Goal: Information Seeking & Learning: Learn about a topic

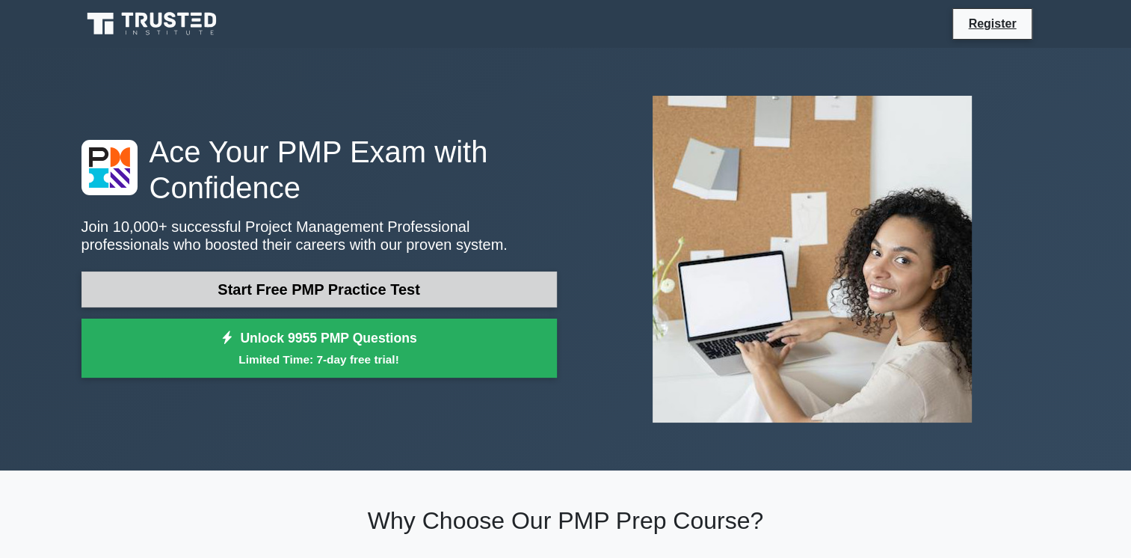
click at [387, 292] on link "Start Free PMP Practice Test" at bounding box center [318, 289] width 475 height 36
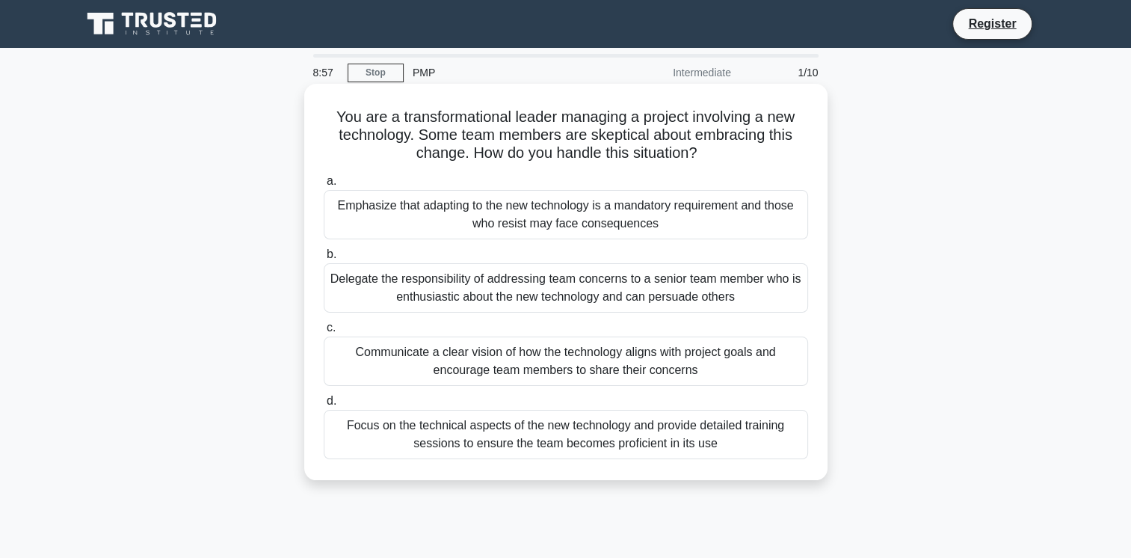
click at [568, 371] on div "Communicate a clear vision of how the technology aligns with project goals and …" at bounding box center [566, 360] width 484 height 49
click at [324, 333] on input "c. Communicate a clear vision of how the technology aligns with project goals a…" at bounding box center [324, 328] width 0 height 10
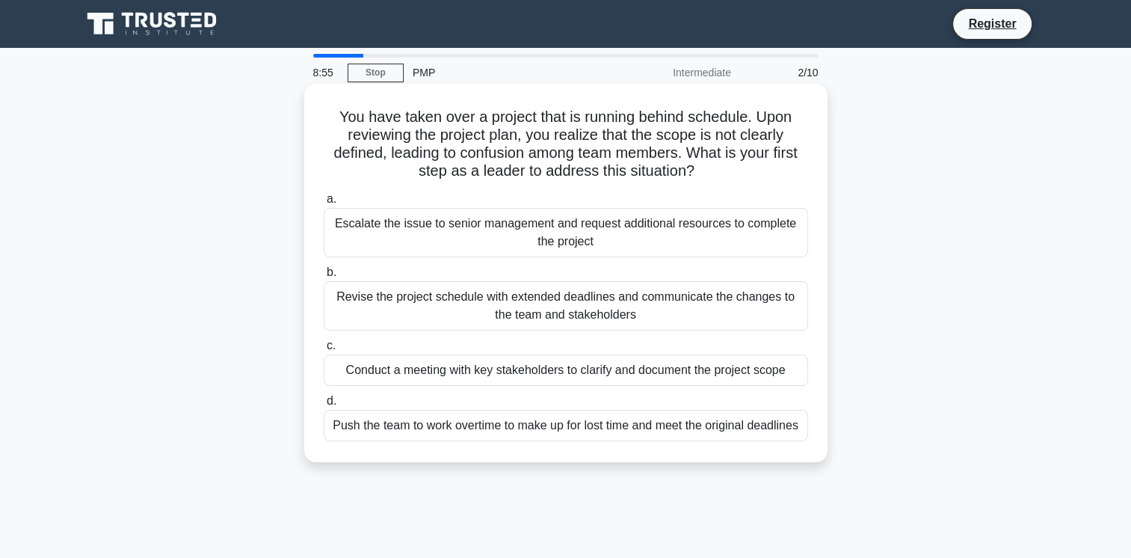
click at [499, 374] on div "Conduct a meeting with key stakeholders to clarify and document the project sco…" at bounding box center [566, 369] width 484 height 31
click at [324, 351] on input "c. Conduct a meeting with key stakeholders to clarify and document the project …" at bounding box center [324, 346] width 0 height 10
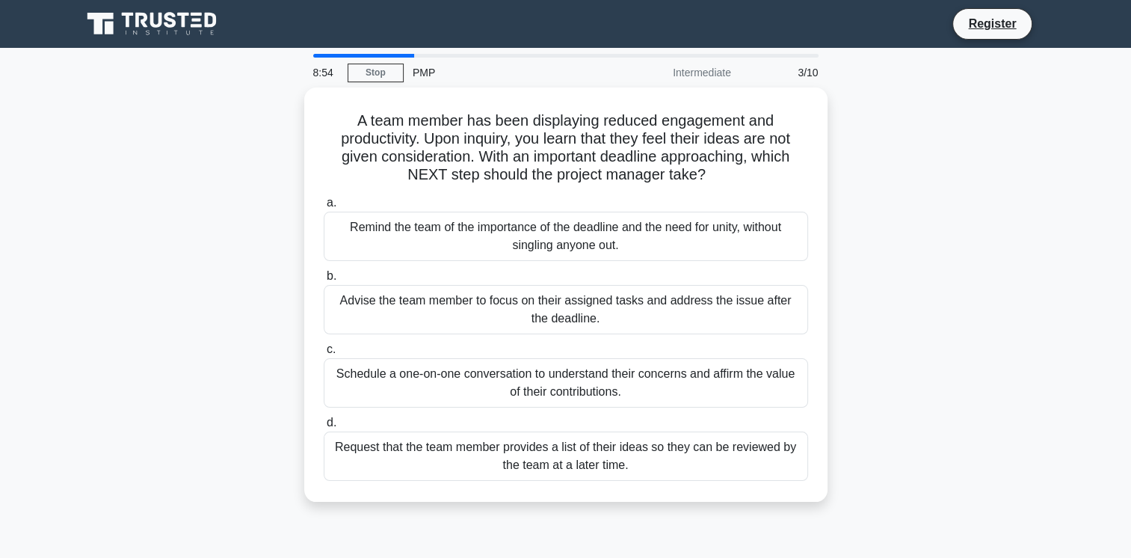
click at [499, 374] on div "Schedule a one-on-one conversation to understand their concerns and affirm the …" at bounding box center [566, 382] width 484 height 49
click at [324, 354] on input "c. Schedule a one-on-one conversation to understand their concerns and affirm t…" at bounding box center [324, 350] width 0 height 10
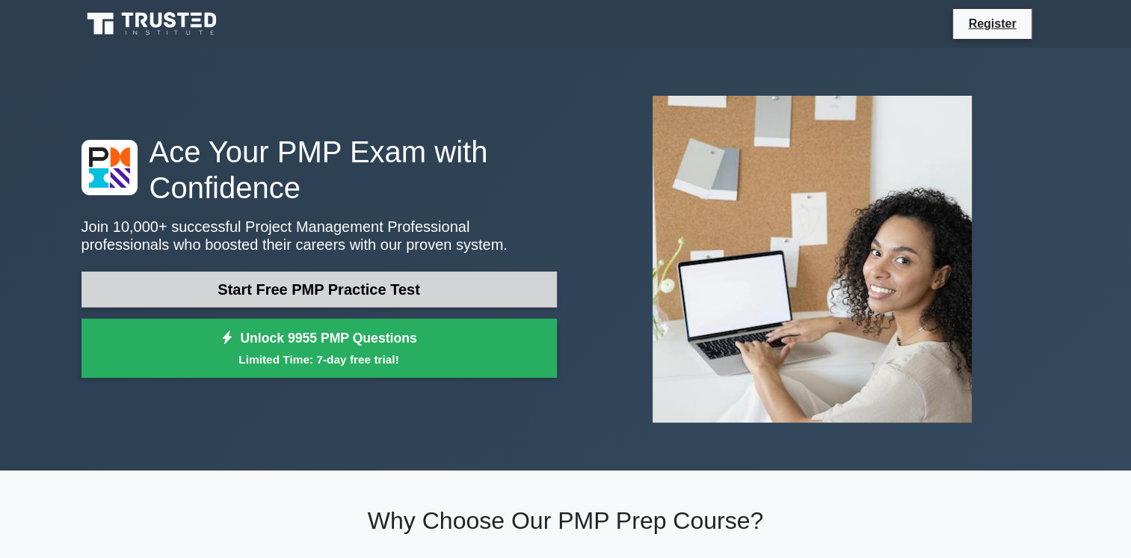
click at [416, 300] on link "Start Free PMP Practice Test" at bounding box center [318, 289] width 475 height 36
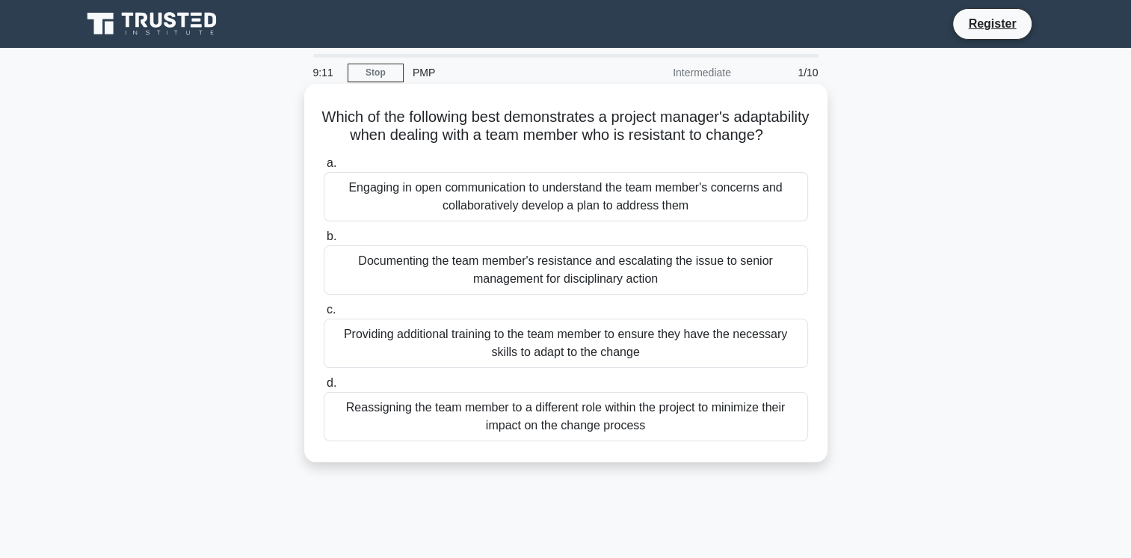
click at [481, 218] on div "Engaging in open communication to understand the team member's concerns and col…" at bounding box center [566, 196] width 484 height 49
click at [324, 168] on input "a. Engaging in open communication to understand the team member's concerns and …" at bounding box center [324, 163] width 0 height 10
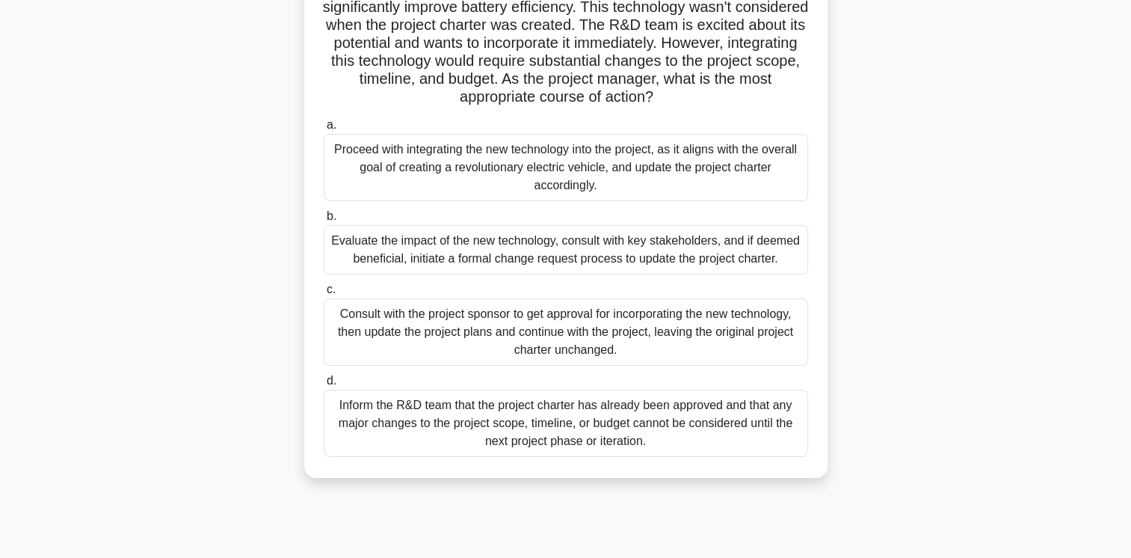
scroll to position [179, 0]
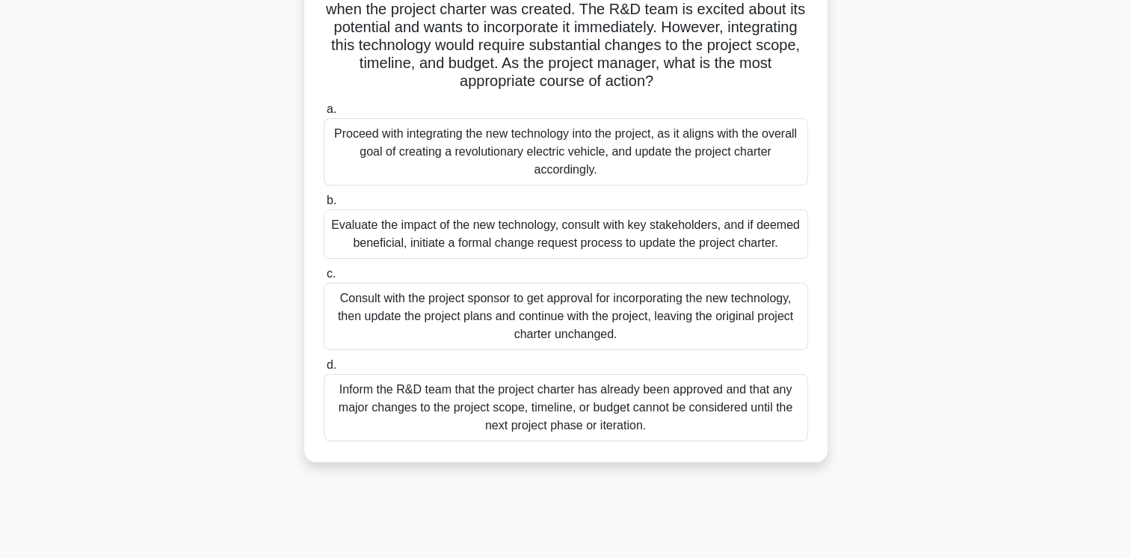
click at [613, 239] on div "Evaluate the impact of the new technology, consult with key stakeholders, and i…" at bounding box center [566, 233] width 484 height 49
click at [324, 206] on input "b. Evaluate the impact of the new technology, consult with key stakeholders, an…" at bounding box center [324, 201] width 0 height 10
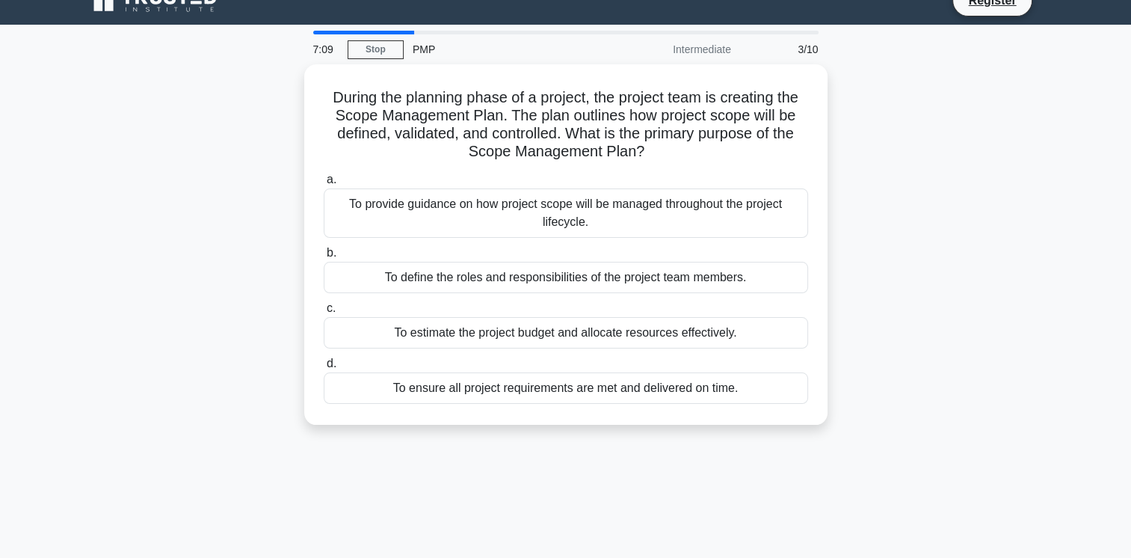
scroll to position [0, 0]
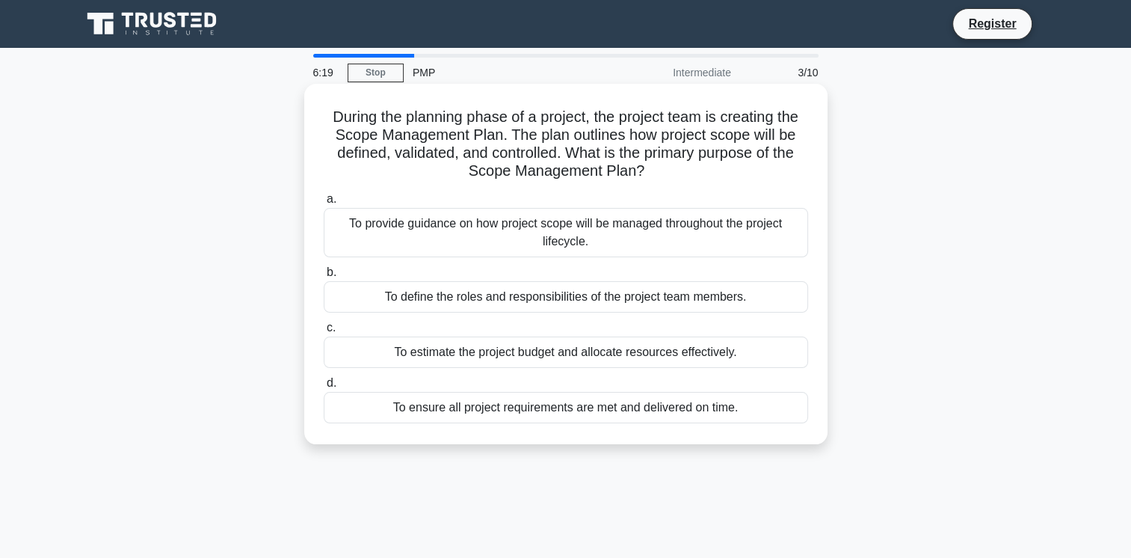
click at [538, 235] on div "To provide guidance on how project scope will be managed throughout the project…" at bounding box center [566, 232] width 484 height 49
click at [324, 204] on input "a. To provide guidance on how project scope will be managed throughout the proj…" at bounding box center [324, 199] width 0 height 10
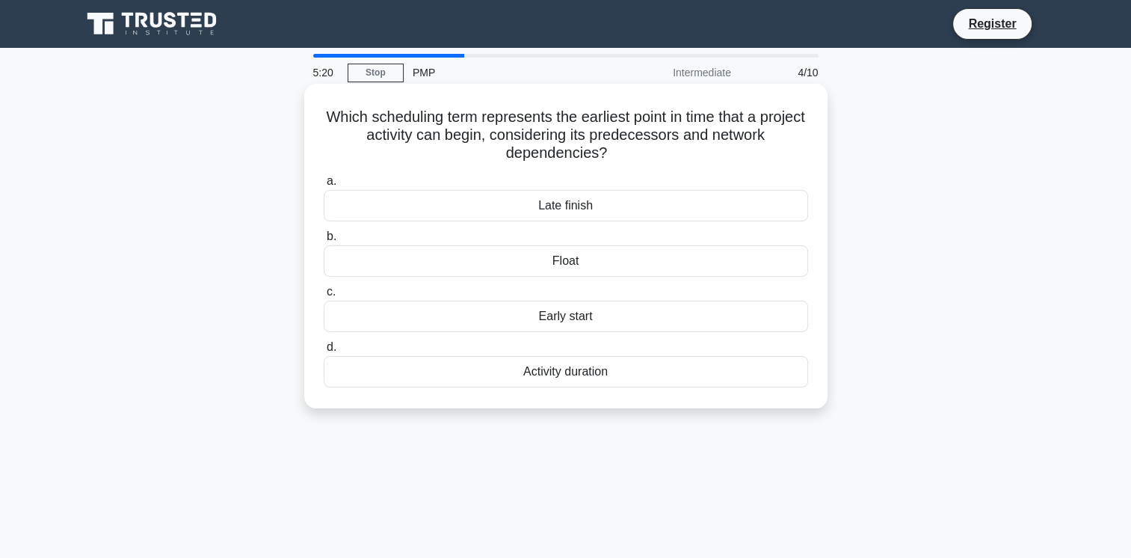
click at [588, 276] on div "Float" at bounding box center [566, 260] width 484 height 31
click at [324, 241] on input "b. Float" at bounding box center [324, 237] width 0 height 10
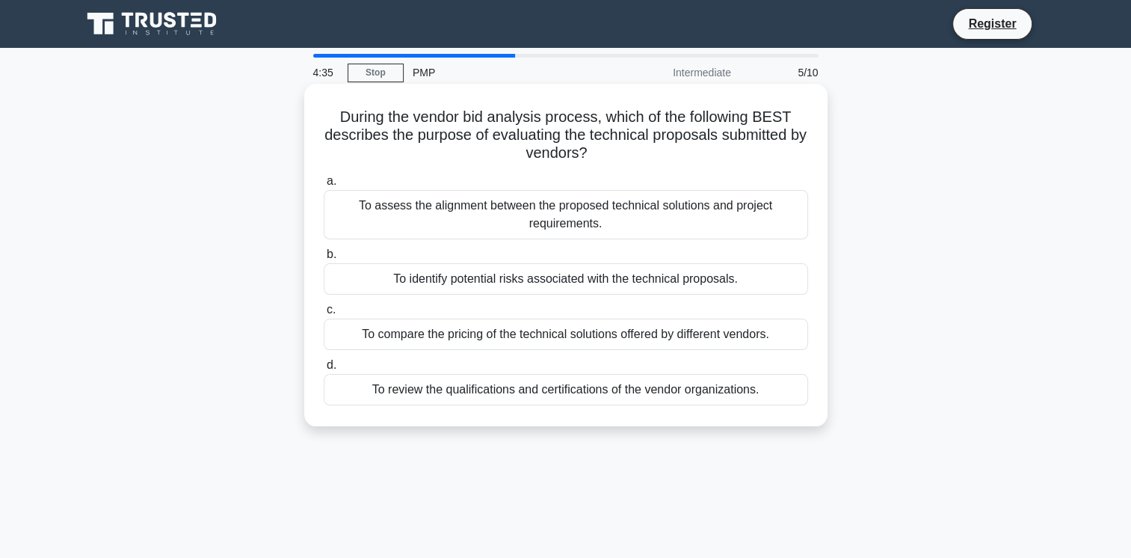
click at [545, 217] on div "To assess the alignment between the proposed technical solutions and project re…" at bounding box center [566, 214] width 484 height 49
click at [324, 186] on input "a. To assess the alignment between the proposed technical solutions and project…" at bounding box center [324, 181] width 0 height 10
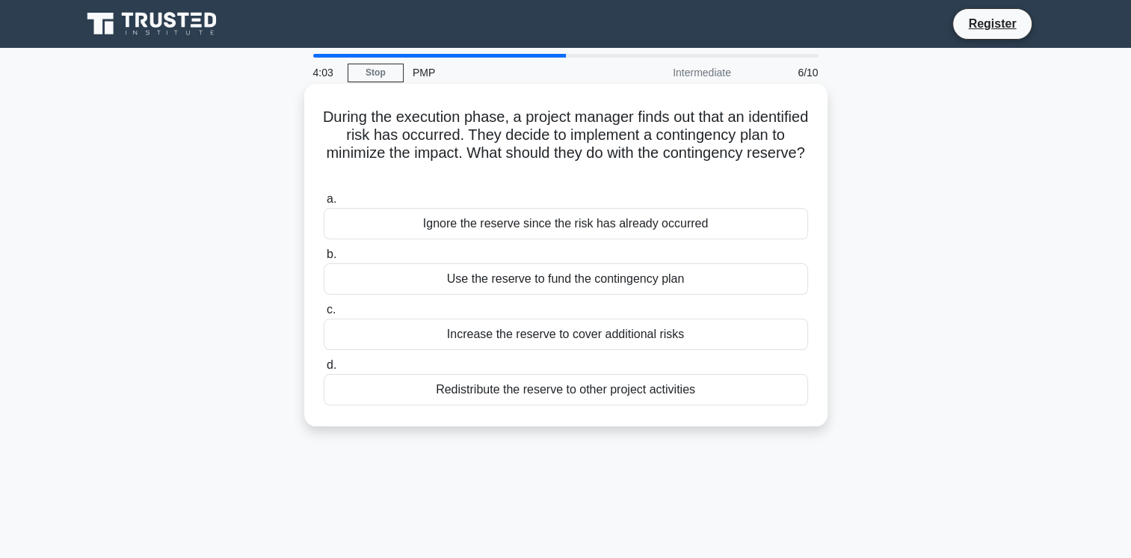
click at [531, 283] on div "Use the reserve to fund the contingency plan" at bounding box center [566, 278] width 484 height 31
click at [324, 259] on input "b. Use the reserve to fund the contingency plan" at bounding box center [324, 255] width 0 height 10
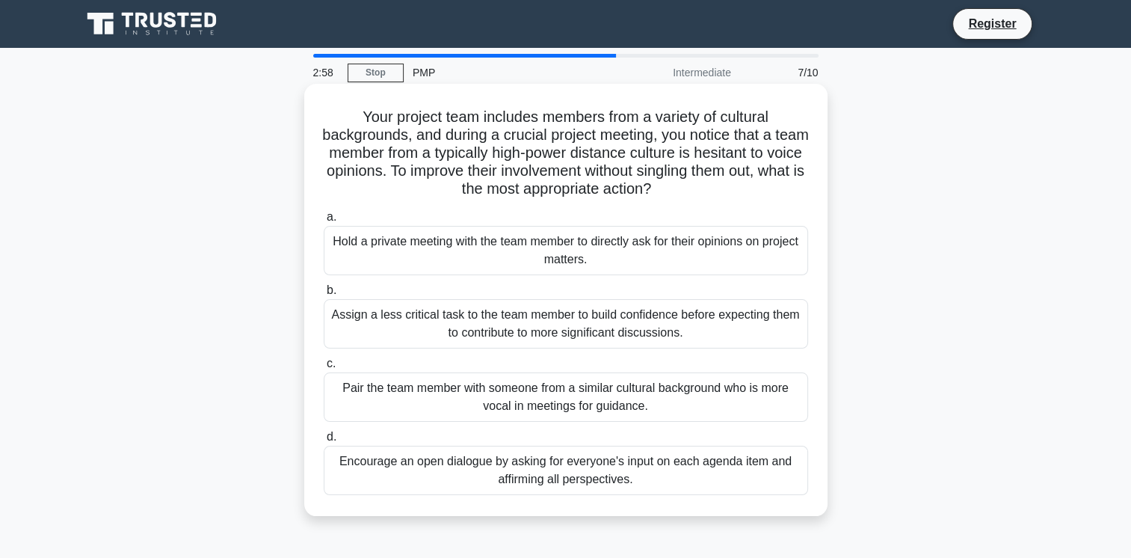
click at [514, 475] on div "Encourage an open dialogue by asking for everyone's input on each agenda item a…" at bounding box center [566, 470] width 484 height 49
click at [324, 442] on input "d. Encourage an open dialogue by asking for everyone's input on each agenda ite…" at bounding box center [324, 437] width 0 height 10
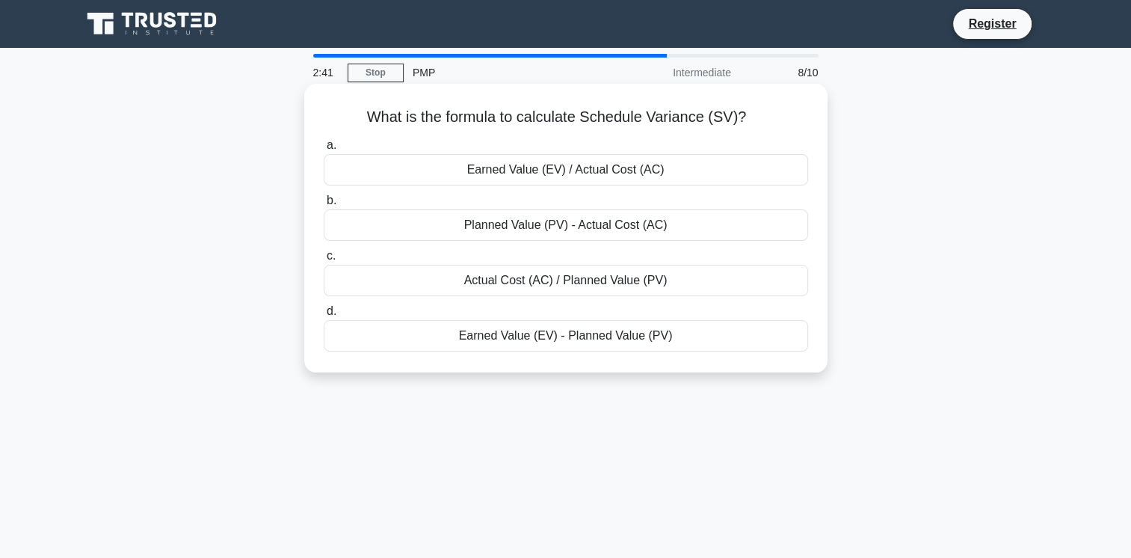
click at [547, 339] on div "Earned Value (EV) - Planned Value (PV)" at bounding box center [566, 335] width 484 height 31
click at [324, 316] on input "d. Earned Value (EV) - Planned Value (PV)" at bounding box center [324, 312] width 0 height 10
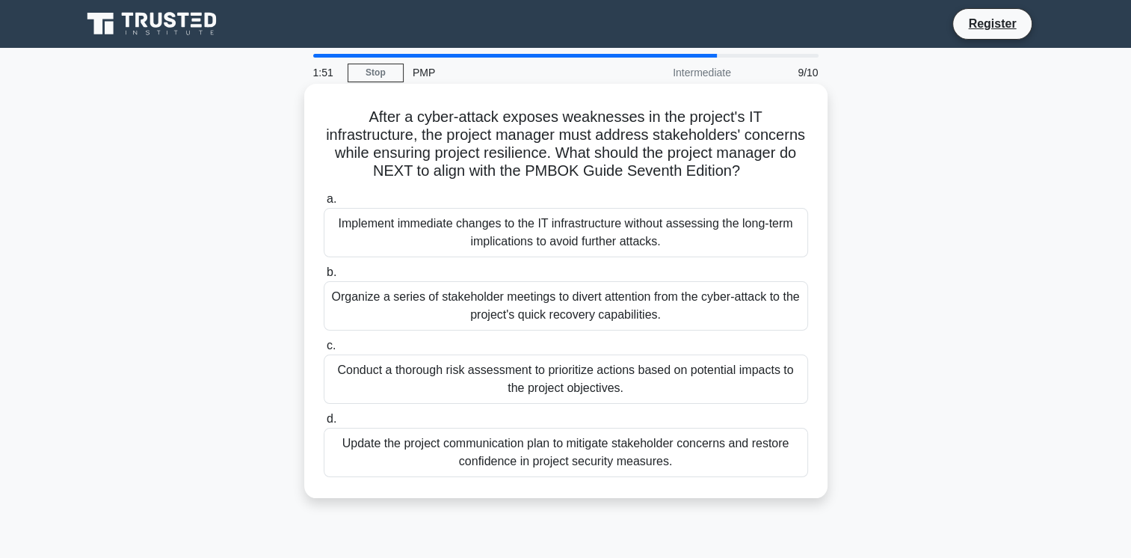
click at [531, 388] on div "Conduct a thorough risk assessment to prioritize actions based on potential imp…" at bounding box center [566, 378] width 484 height 49
click at [324, 351] on input "c. Conduct a thorough risk assessment to prioritize actions based on potential …" at bounding box center [324, 346] width 0 height 10
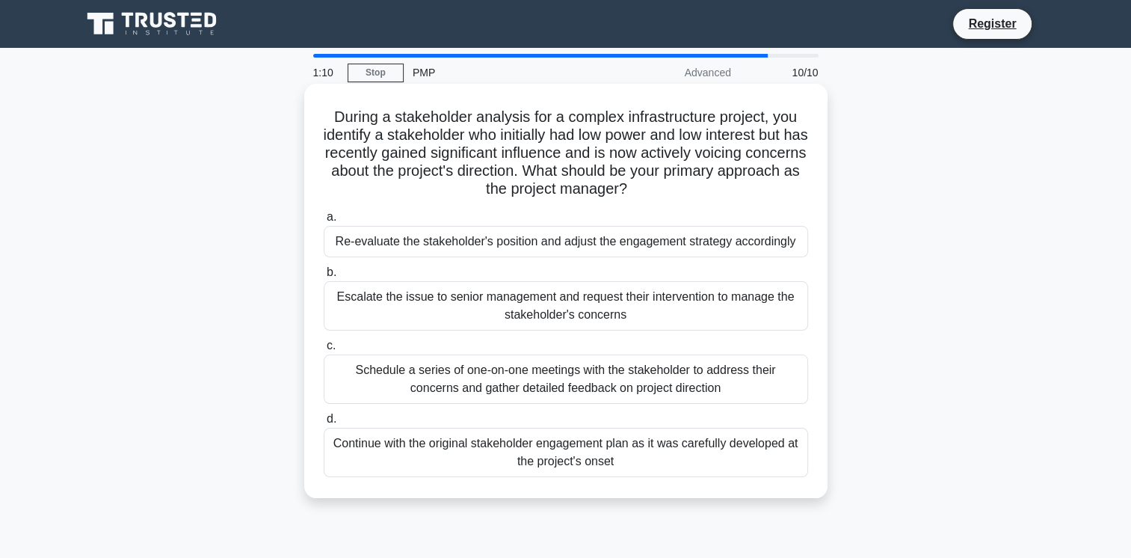
click at [583, 250] on div "Re-evaluate the stakeholder's position and adjust the engagement strategy accor…" at bounding box center [566, 241] width 484 height 31
click at [324, 222] on input "a. Re-evaluate the stakeholder's position and adjust the engagement strategy ac…" at bounding box center [324, 217] width 0 height 10
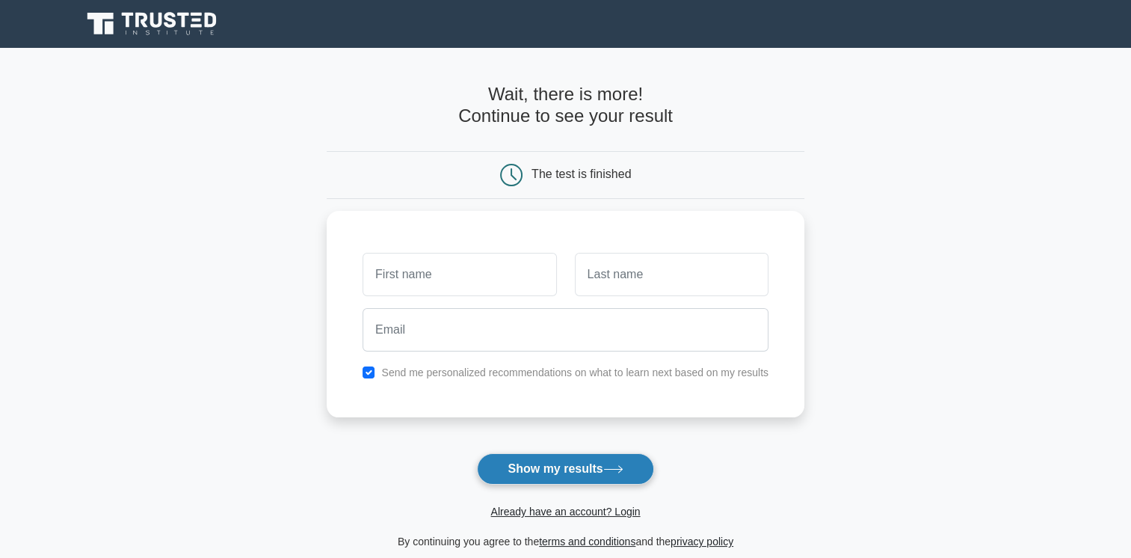
click at [565, 470] on button "Show my results" at bounding box center [565, 468] width 176 height 31
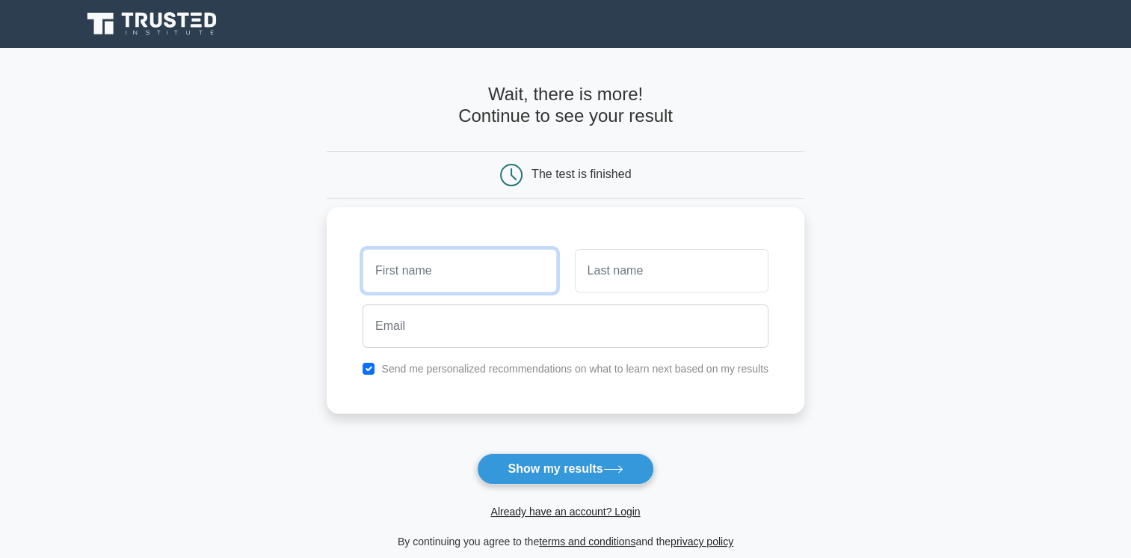
click at [416, 264] on input "text" at bounding box center [460, 270] width 194 height 43
type input "a"
click at [627, 284] on input "text" at bounding box center [672, 270] width 194 height 43
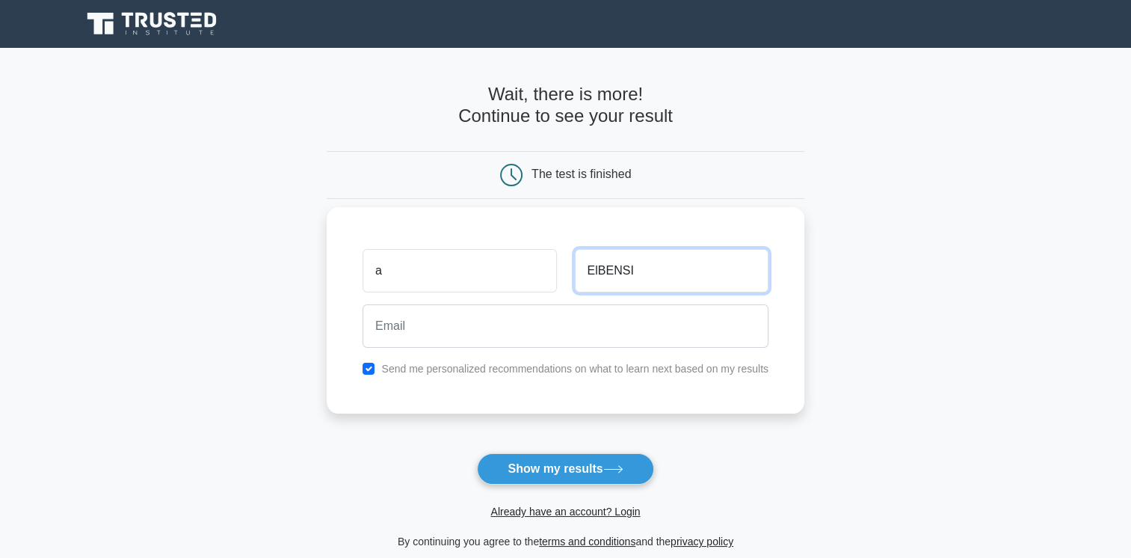
type input "ElBENSI"
click at [404, 268] on input "a" at bounding box center [460, 270] width 194 height 43
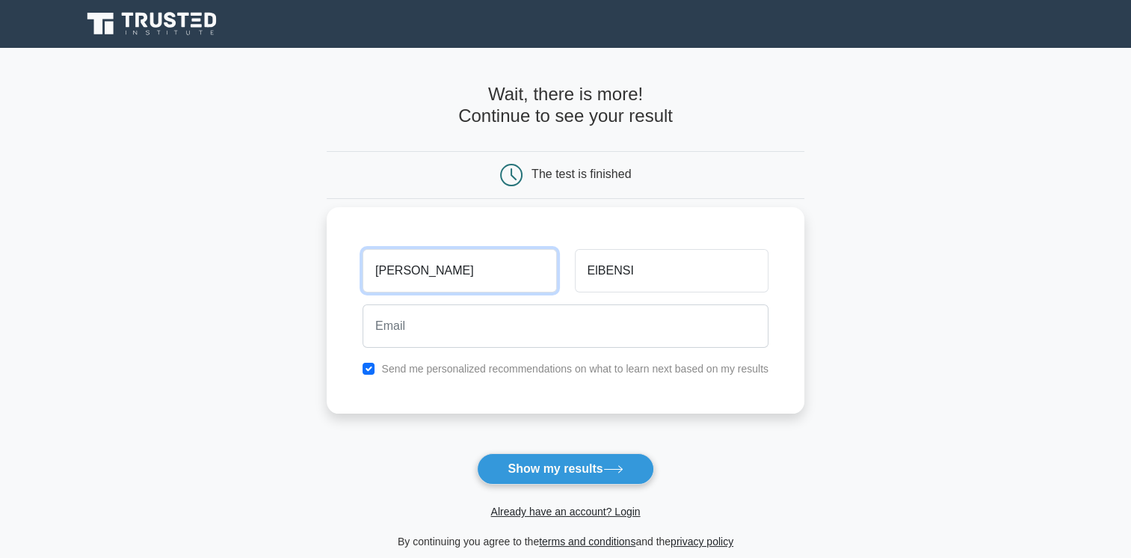
type input "ABDEL"
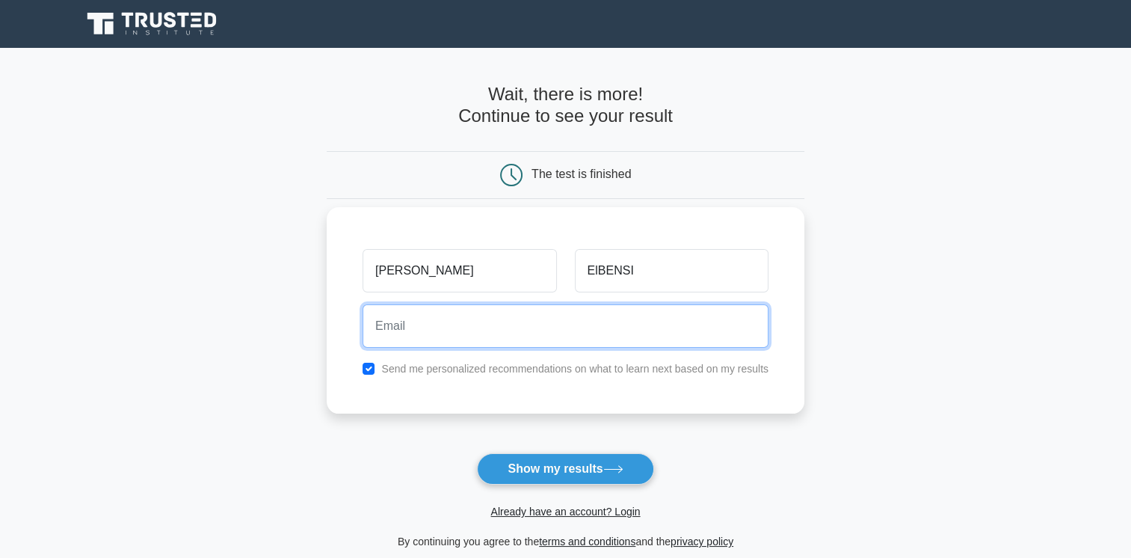
click at [380, 336] on input "email" at bounding box center [566, 325] width 406 height 43
type input "nadyous111@gmail.com"
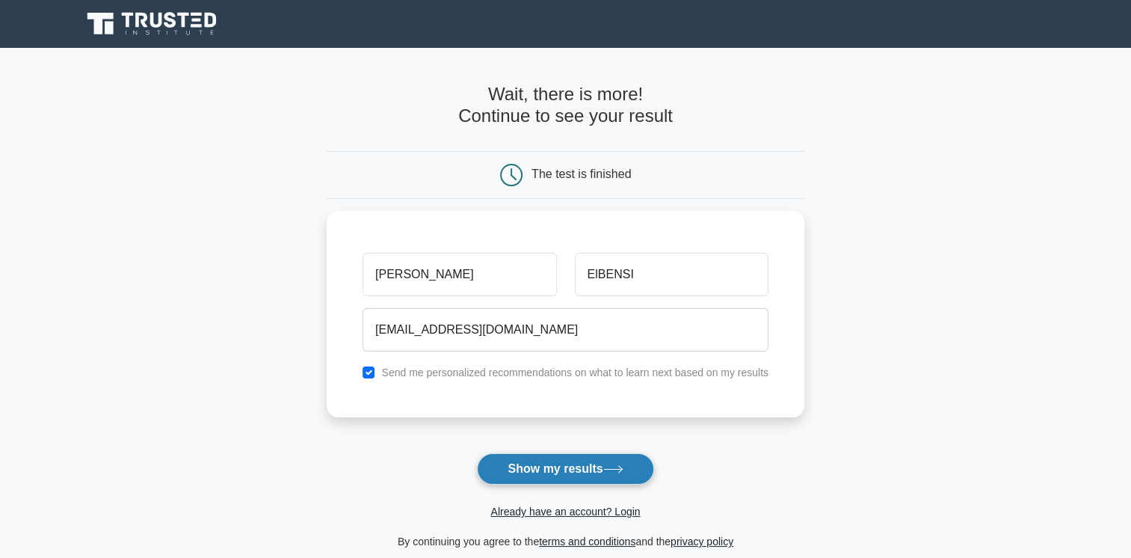
click at [526, 459] on button "Show my results" at bounding box center [565, 468] width 176 height 31
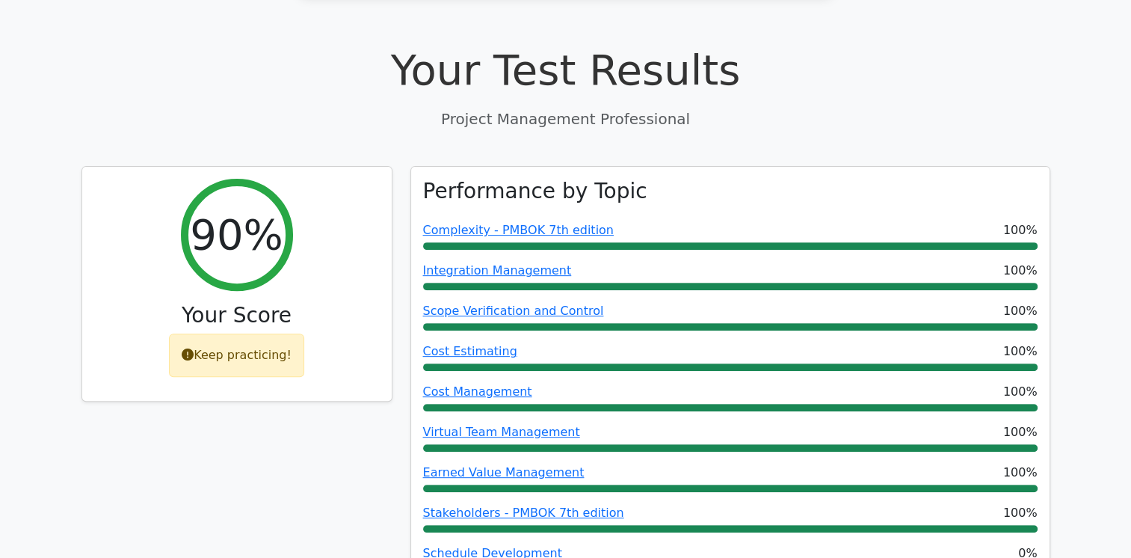
scroll to position [538, 0]
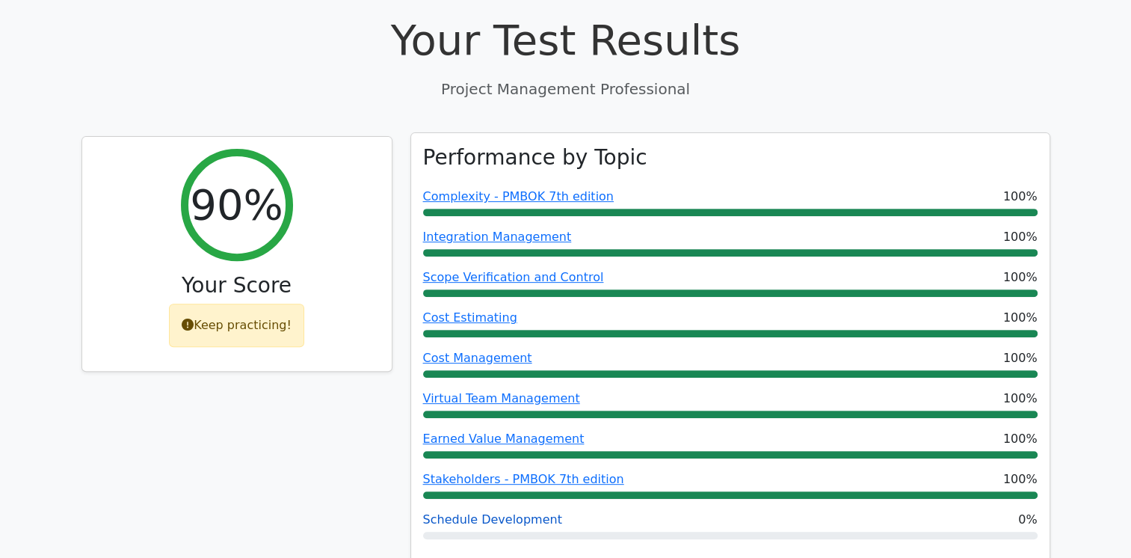
click at [502, 512] on link "Schedule Development" at bounding box center [492, 519] width 139 height 14
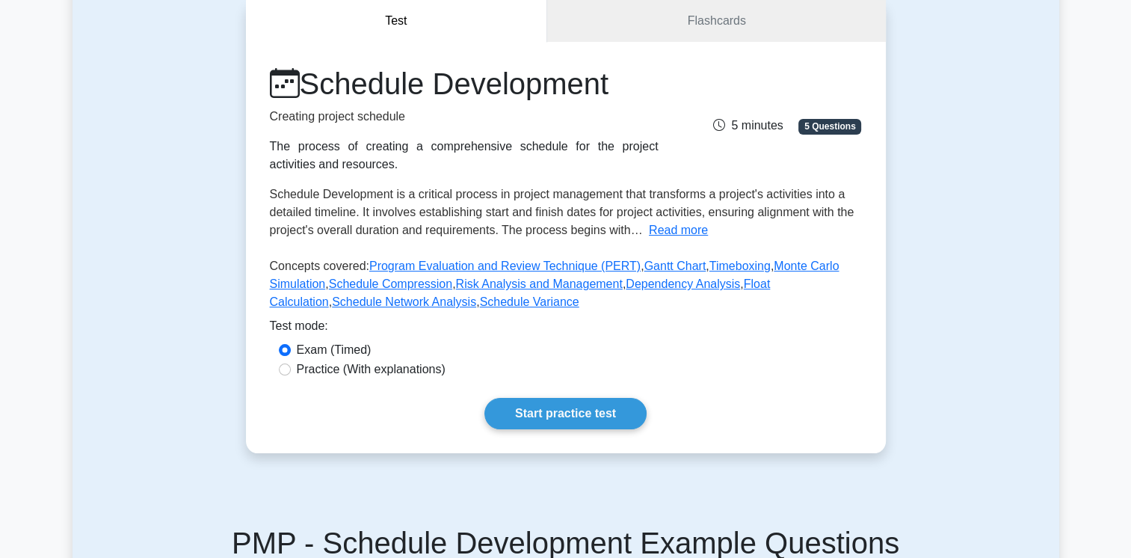
scroll to position [179, 0]
